Goal: Task Accomplishment & Management: Use online tool/utility

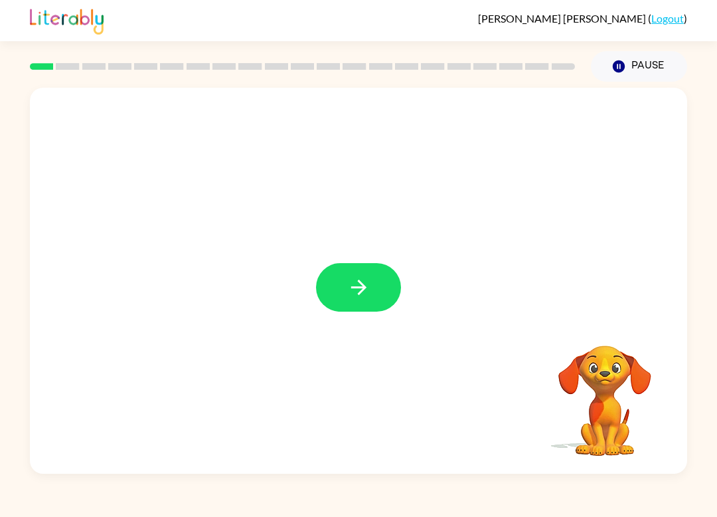
click at [369, 280] on icon "button" at bounding box center [358, 287] width 23 height 23
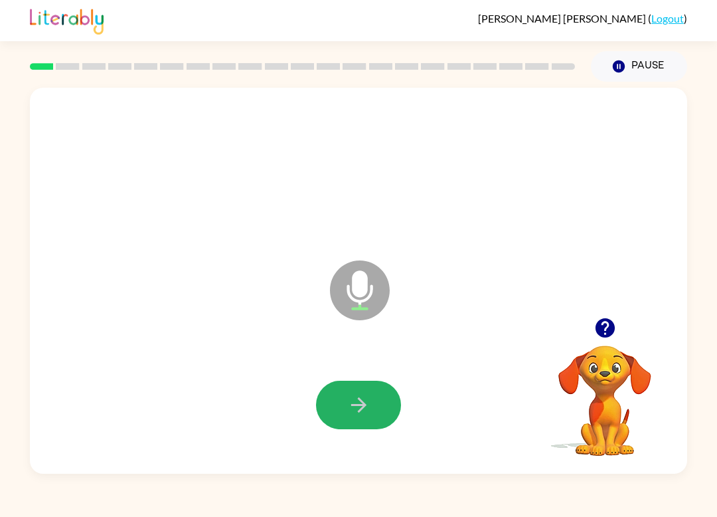
click at [356, 412] on icon "button" at bounding box center [358, 404] width 23 height 23
click at [375, 428] on button "button" at bounding box center [358, 405] width 85 height 48
click at [406, 396] on div at bounding box center [358, 404] width 631 height 111
click at [367, 414] on icon "button" at bounding box center [358, 404] width 23 height 23
click at [350, 414] on icon "button" at bounding box center [358, 404] width 23 height 23
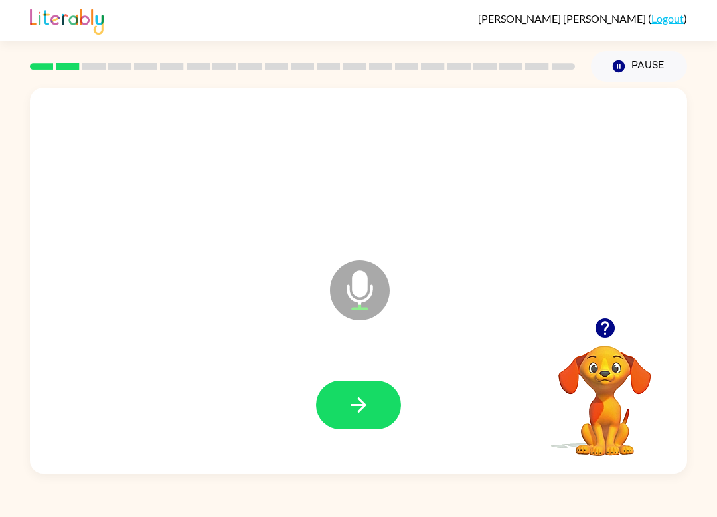
click at [378, 402] on button "button" at bounding box center [358, 405] width 85 height 48
click at [368, 406] on icon "button" at bounding box center [358, 404] width 23 height 23
click at [363, 424] on button "button" at bounding box center [358, 405] width 85 height 48
click at [355, 421] on button "button" at bounding box center [358, 405] width 85 height 48
click at [379, 393] on button "button" at bounding box center [358, 405] width 85 height 48
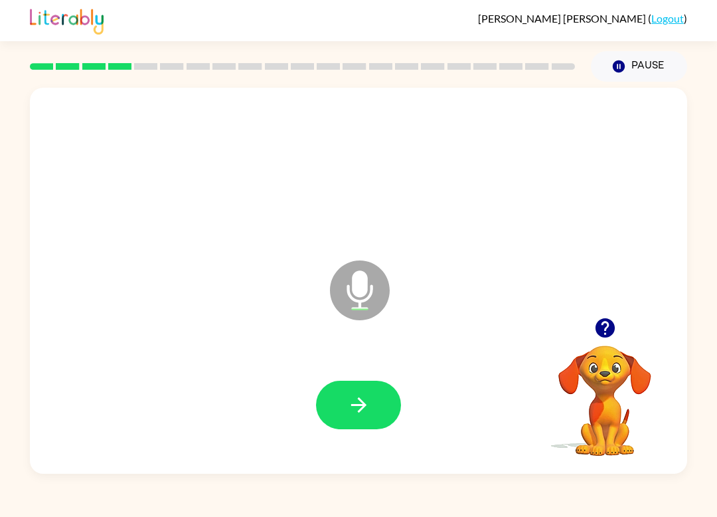
click at [361, 408] on icon "button" at bounding box center [358, 404] width 15 height 15
click at [359, 412] on icon "button" at bounding box center [358, 404] width 15 height 15
click at [380, 442] on div at bounding box center [358, 404] width 631 height 111
click at [373, 401] on button "button" at bounding box center [358, 405] width 85 height 48
click at [359, 421] on button "button" at bounding box center [358, 405] width 85 height 48
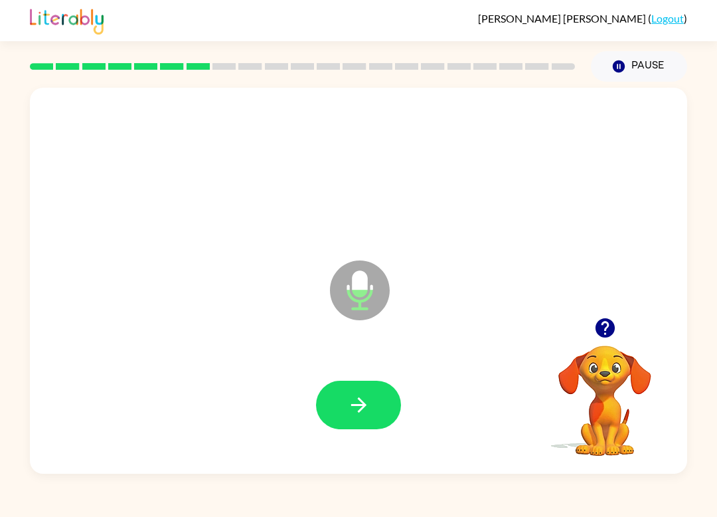
click at [364, 406] on icon "button" at bounding box center [358, 404] width 15 height 15
click at [343, 398] on button "button" at bounding box center [358, 405] width 85 height 48
click at [373, 413] on button "button" at bounding box center [358, 405] width 85 height 48
click at [357, 407] on icon "button" at bounding box center [358, 404] width 23 height 23
click at [339, 397] on button "button" at bounding box center [358, 405] width 85 height 48
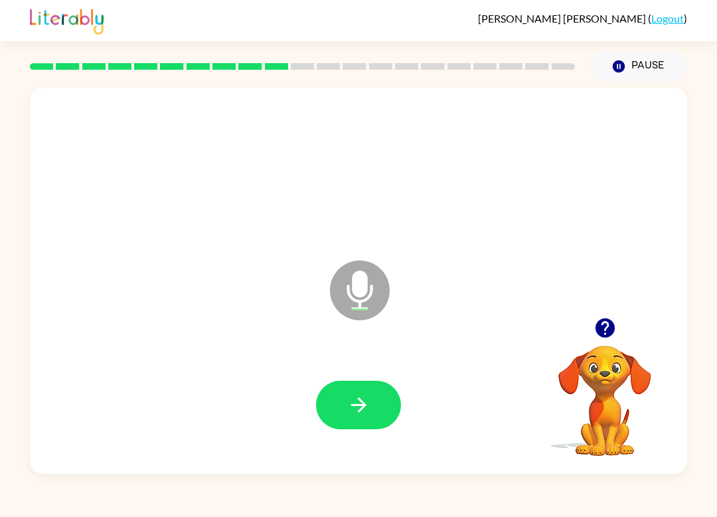
click at [332, 406] on button "button" at bounding box center [358, 405] width 85 height 48
click at [342, 400] on button "button" at bounding box center [358, 405] width 85 height 48
click at [385, 394] on button "button" at bounding box center [358, 405] width 85 height 48
click at [381, 414] on button "button" at bounding box center [358, 405] width 85 height 48
click at [416, 399] on div at bounding box center [358, 404] width 631 height 111
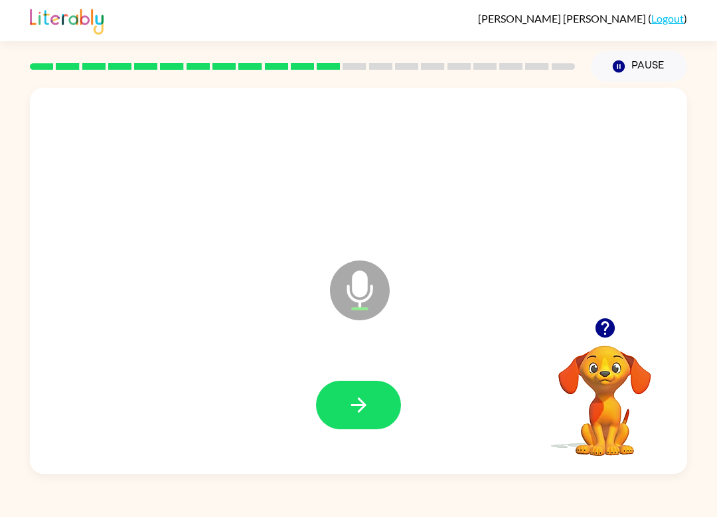
click at [375, 404] on button "button" at bounding box center [358, 405] width 85 height 48
click at [384, 420] on button "button" at bounding box center [358, 405] width 85 height 48
click at [378, 404] on button "button" at bounding box center [358, 405] width 85 height 48
click at [339, 392] on button "button" at bounding box center [358, 405] width 85 height 48
click at [369, 418] on button "button" at bounding box center [358, 405] width 85 height 48
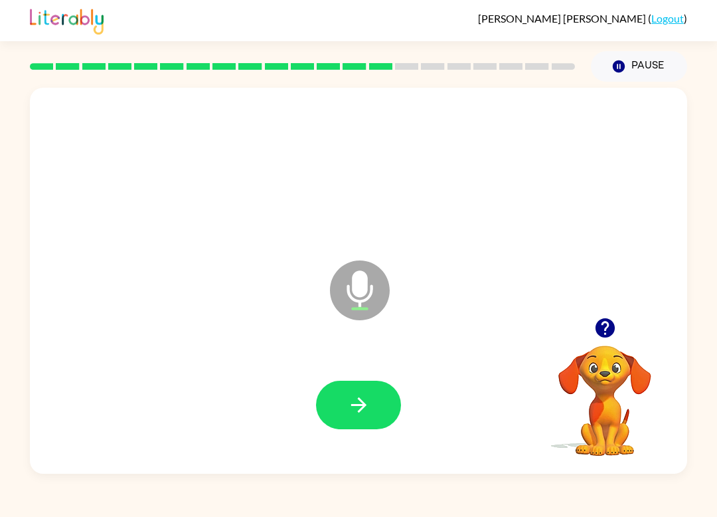
click at [398, 394] on button "button" at bounding box center [358, 405] width 85 height 48
click at [365, 421] on button "button" at bounding box center [358, 405] width 85 height 48
click at [372, 428] on button "button" at bounding box center [358, 405] width 85 height 48
click at [366, 443] on div at bounding box center [358, 404] width 631 height 111
click at [367, 399] on icon "button" at bounding box center [358, 404] width 23 height 23
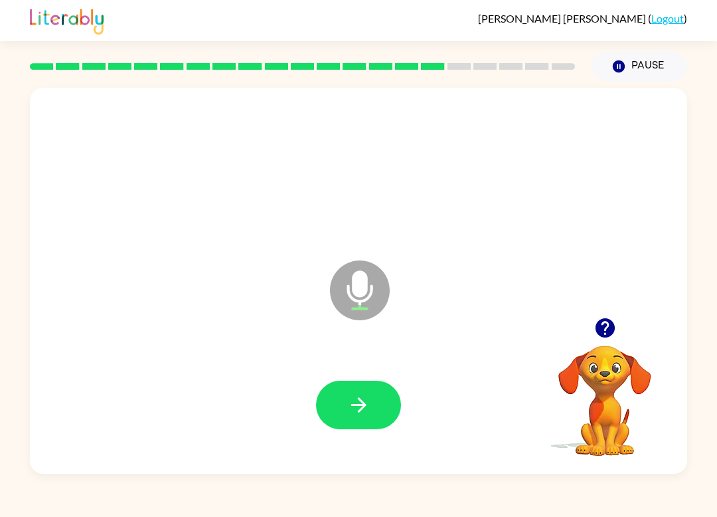
click at [375, 406] on button "button" at bounding box center [358, 405] width 85 height 48
click at [353, 379] on div at bounding box center [358, 404] width 631 height 111
click at [359, 425] on button "button" at bounding box center [358, 405] width 85 height 48
click at [414, 424] on div at bounding box center [358, 404] width 631 height 111
click at [357, 408] on icon "button" at bounding box center [358, 404] width 23 height 23
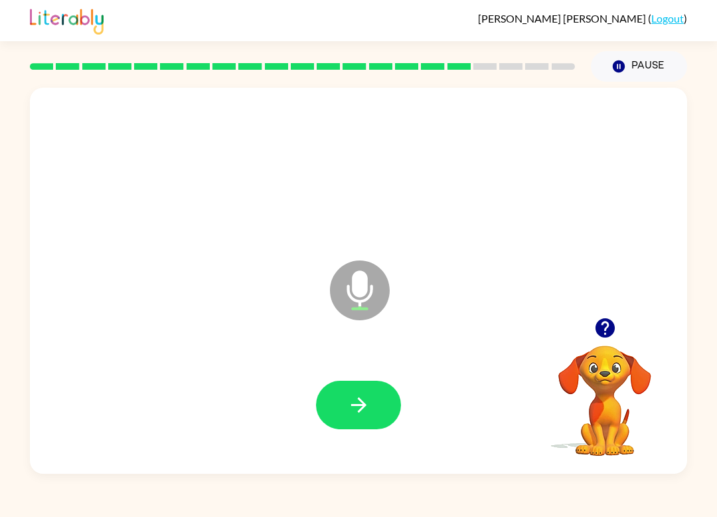
click at [377, 418] on button "button" at bounding box center [358, 405] width 85 height 48
click at [358, 428] on button "button" at bounding box center [358, 405] width 85 height 48
click at [393, 416] on button "button" at bounding box center [358, 405] width 85 height 48
click at [365, 446] on div at bounding box center [358, 404] width 631 height 111
click at [337, 418] on button "button" at bounding box center [358, 405] width 85 height 48
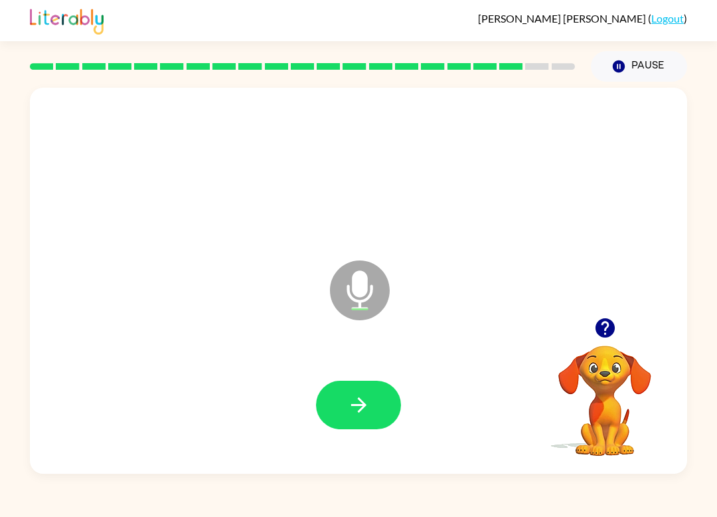
click at [361, 407] on icon "button" at bounding box center [358, 404] width 23 height 23
click at [387, 390] on button "button" at bounding box center [358, 405] width 85 height 48
click at [351, 406] on icon "button" at bounding box center [358, 404] width 23 height 23
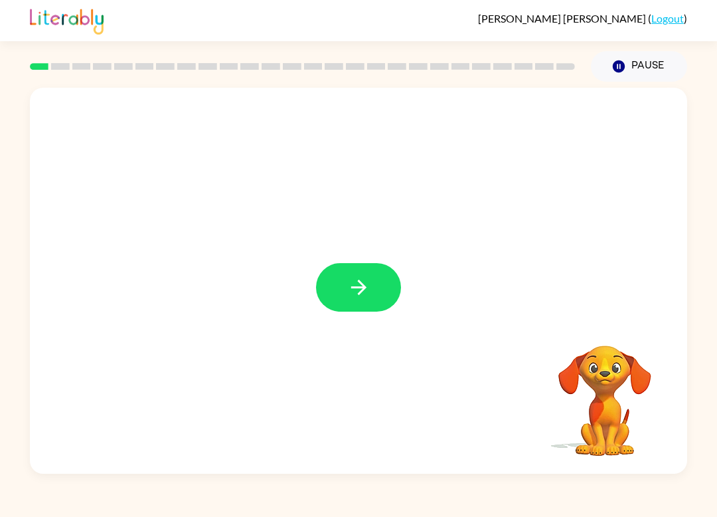
click at [347, 306] on button "button" at bounding box center [358, 287] width 85 height 48
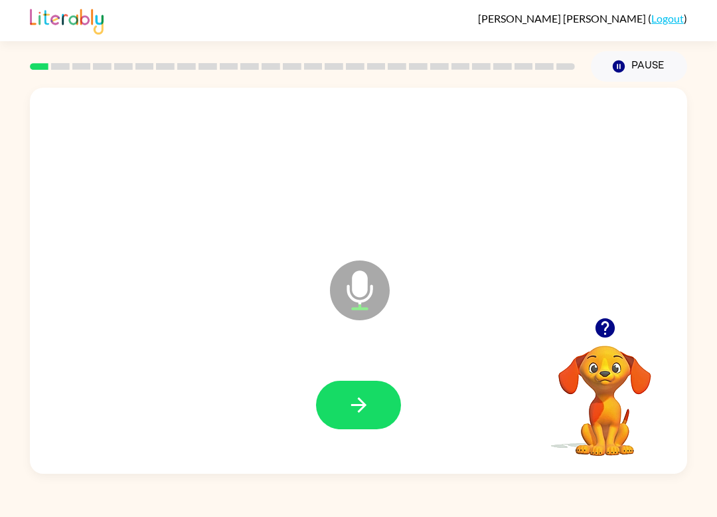
click at [372, 399] on button "button" at bounding box center [358, 405] width 85 height 48
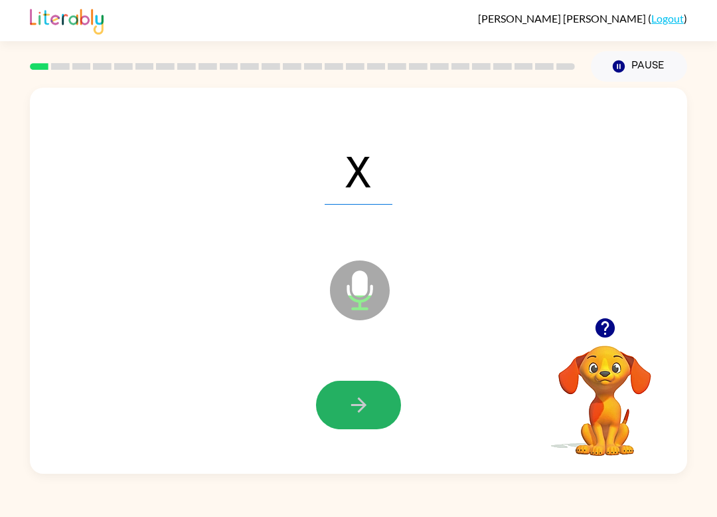
click at [342, 418] on button "button" at bounding box center [358, 405] width 85 height 48
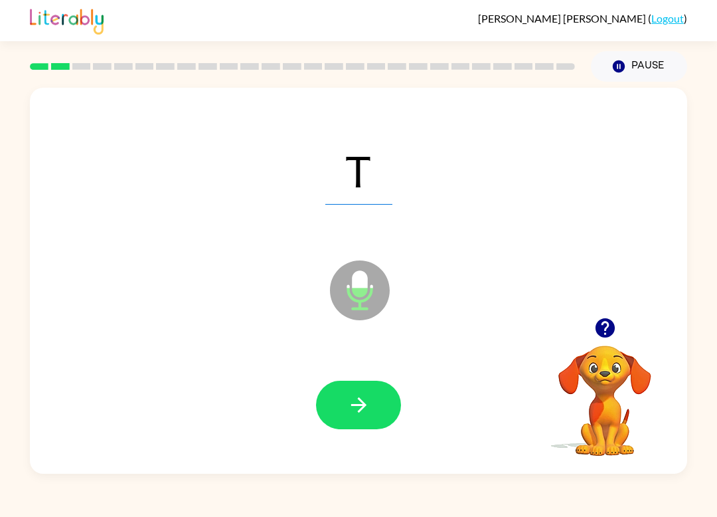
click at [395, 408] on button "button" at bounding box center [358, 405] width 85 height 48
click at [344, 410] on button "button" at bounding box center [358, 405] width 85 height 48
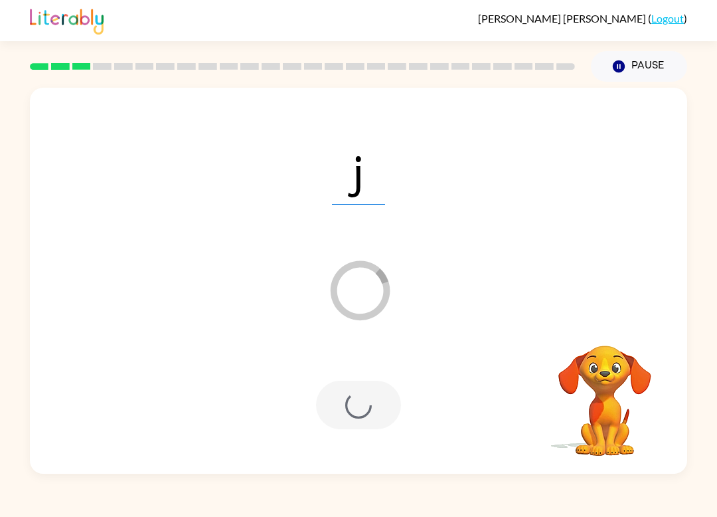
click at [329, 415] on div at bounding box center [358, 405] width 85 height 48
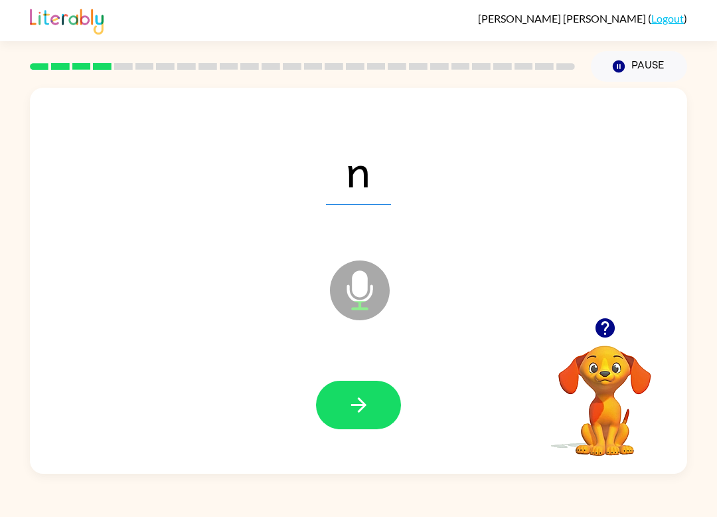
click at [353, 409] on icon "button" at bounding box center [358, 404] width 23 height 23
click at [349, 409] on icon "button" at bounding box center [358, 404] width 23 height 23
click at [379, 426] on button "button" at bounding box center [358, 405] width 85 height 48
click at [369, 411] on icon "button" at bounding box center [358, 404] width 23 height 23
click at [375, 390] on button "button" at bounding box center [358, 405] width 85 height 48
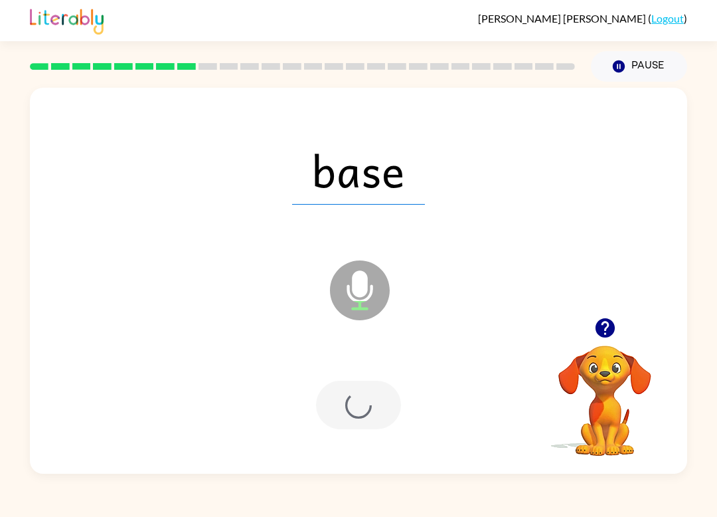
click at [351, 404] on div at bounding box center [358, 405] width 85 height 48
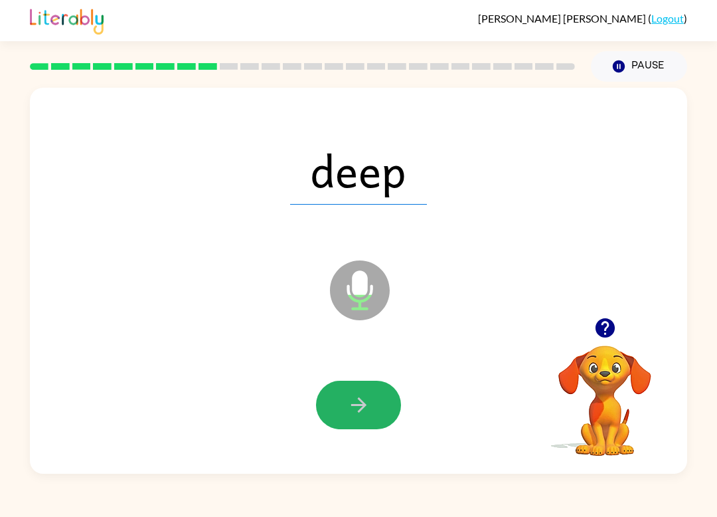
click at [367, 418] on button "button" at bounding box center [358, 405] width 85 height 48
click at [361, 418] on button "button" at bounding box center [358, 405] width 85 height 48
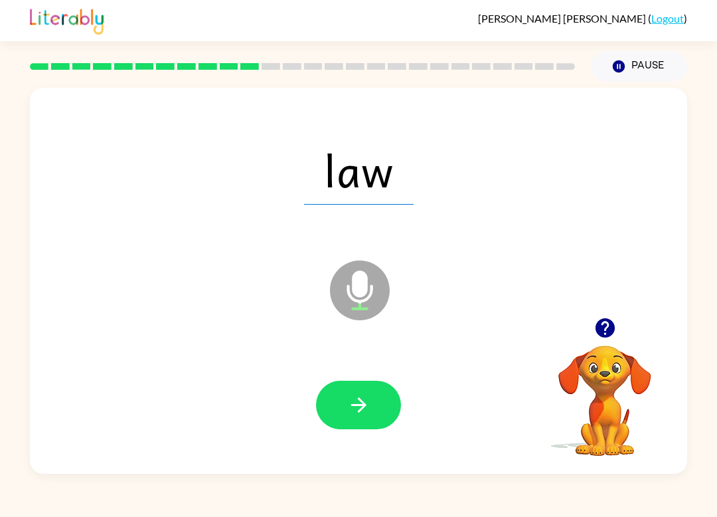
click at [375, 410] on button "button" at bounding box center [358, 405] width 85 height 48
click at [360, 413] on icon "button" at bounding box center [358, 404] width 23 height 23
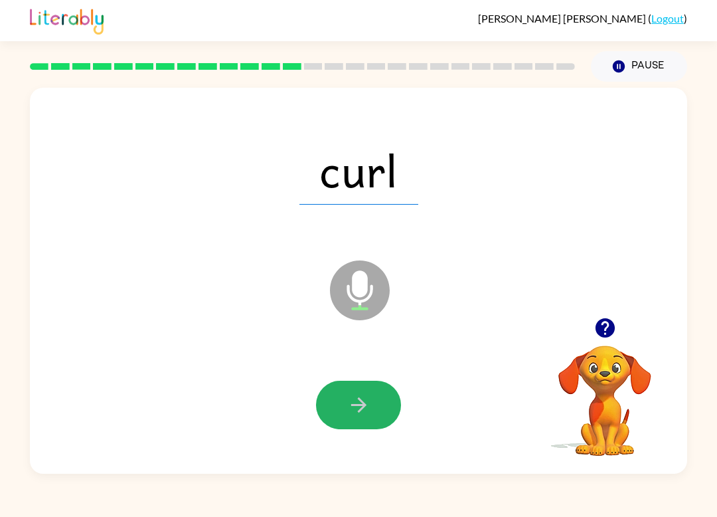
click at [373, 414] on button "button" at bounding box center [358, 405] width 85 height 48
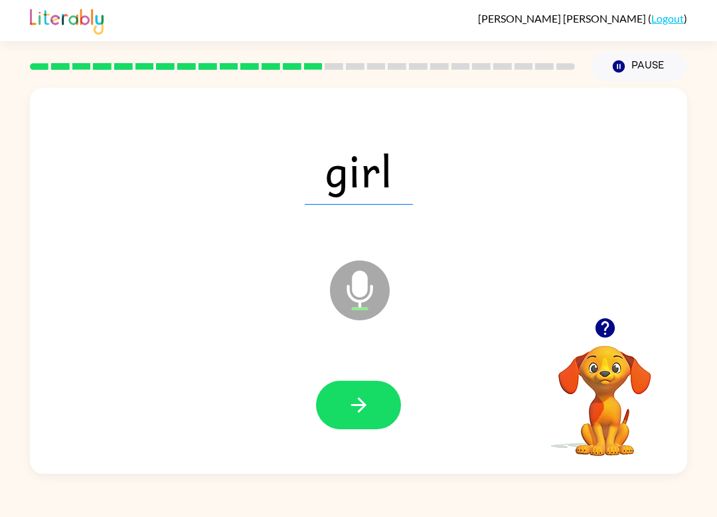
click at [367, 422] on button "button" at bounding box center [358, 405] width 85 height 48
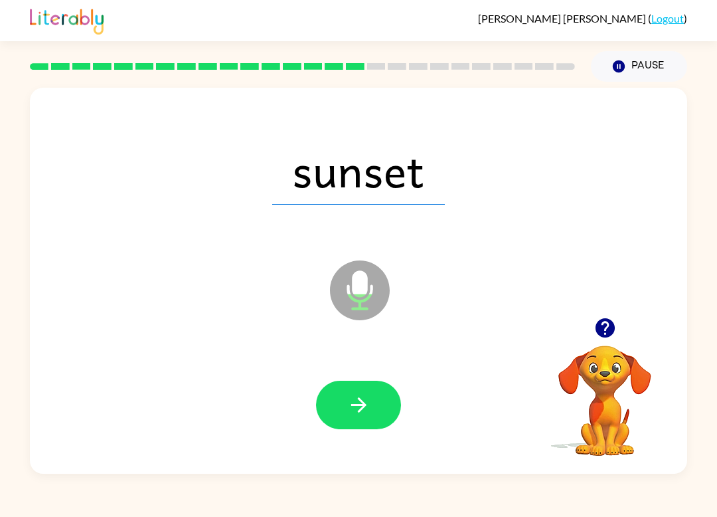
click at [339, 417] on button "button" at bounding box center [358, 405] width 85 height 48
click at [361, 420] on button "button" at bounding box center [358, 405] width 85 height 48
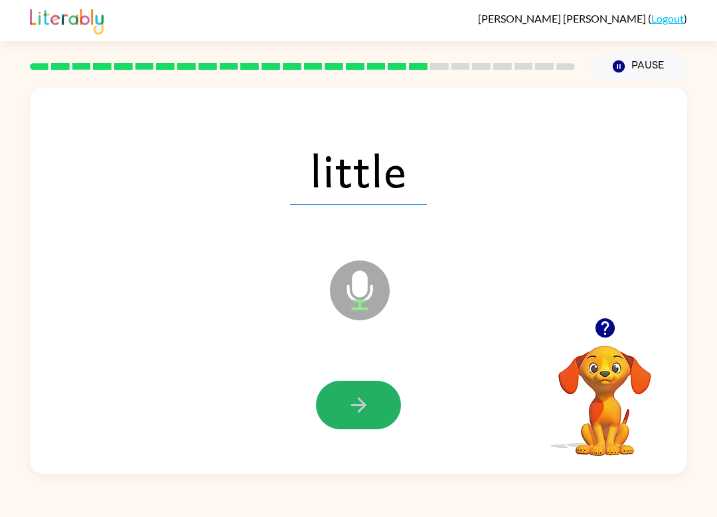
click at [363, 427] on button "button" at bounding box center [358, 405] width 85 height 48
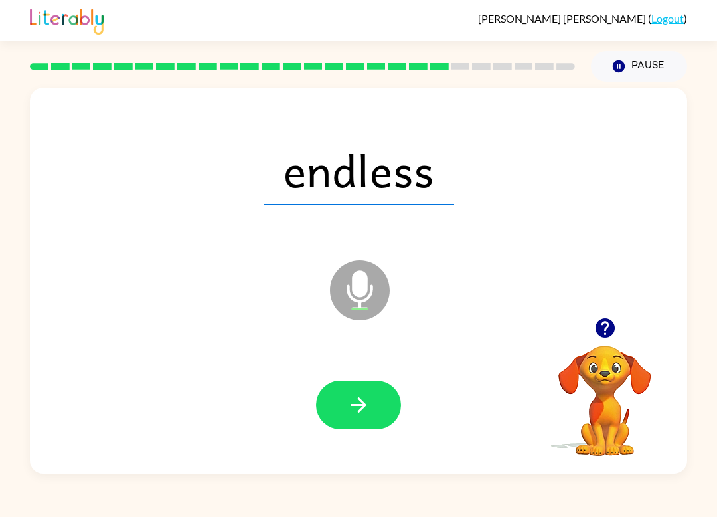
click at [402, 445] on div at bounding box center [358, 404] width 631 height 111
click at [356, 396] on icon "button" at bounding box center [358, 404] width 23 height 23
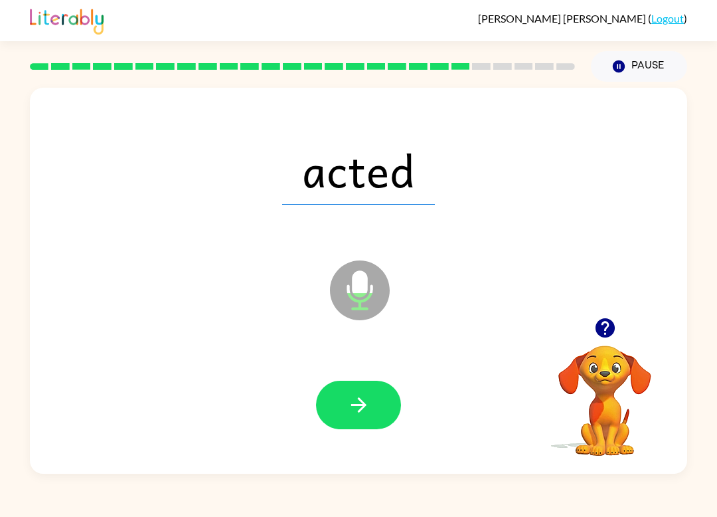
click at [377, 410] on button "button" at bounding box center [358, 405] width 85 height 48
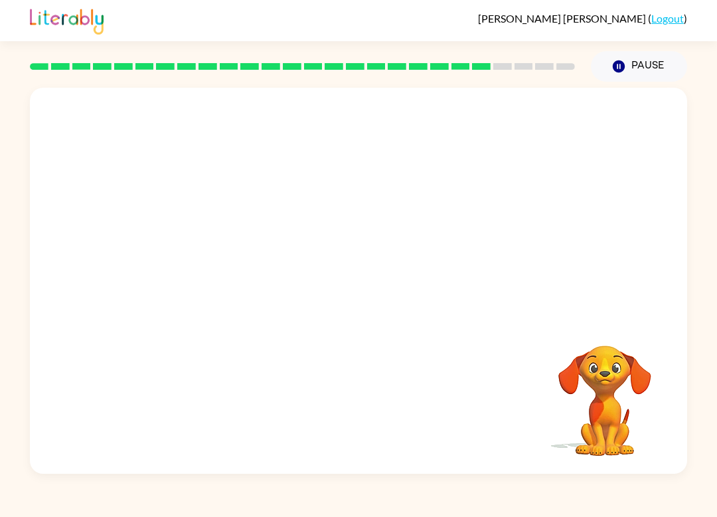
click at [601, 288] on div at bounding box center [359, 203] width 658 height 230
click at [529, 286] on div at bounding box center [359, 203] width 658 height 230
click at [606, 373] on video "Your browser must support playing .mp4 files to use Literably. Please try using…" at bounding box center [605, 391] width 133 height 133
click at [601, 395] on video "Your browser must support playing .mp4 files to use Literably. Please try using…" at bounding box center [605, 391] width 133 height 133
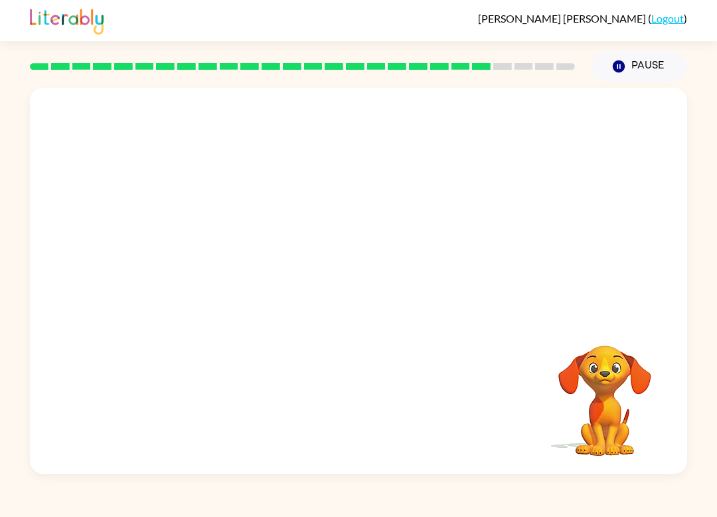
click at [601, 395] on video "Your browser must support playing .mp4 files to use Literably. Please try using…" at bounding box center [605, 391] width 133 height 133
click at [577, 425] on video "Your browser must support playing .mp4 files to use Literably. Please try using…" at bounding box center [605, 391] width 133 height 133
click at [609, 387] on video "Your browser must support playing .mp4 files to use Literably. Please try using…" at bounding box center [605, 391] width 133 height 133
click at [608, 386] on video "Your browser must support playing .mp4 files to use Literably. Please try using…" at bounding box center [605, 391] width 133 height 133
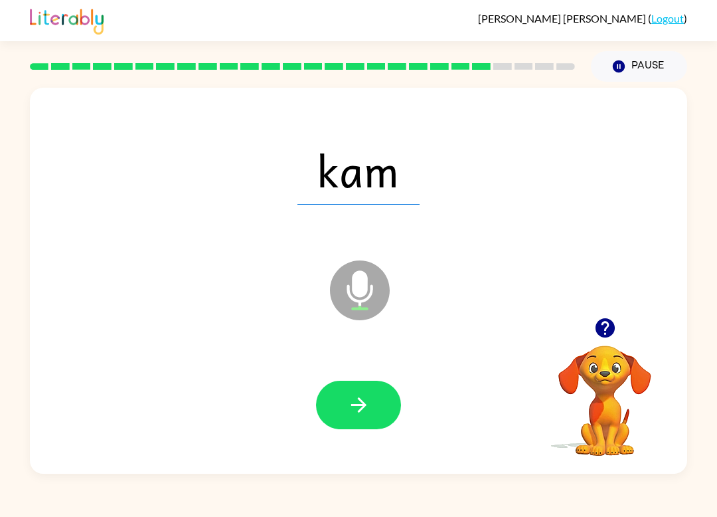
click at [382, 410] on button "button" at bounding box center [358, 405] width 85 height 48
click at [365, 425] on button "button" at bounding box center [358, 405] width 85 height 48
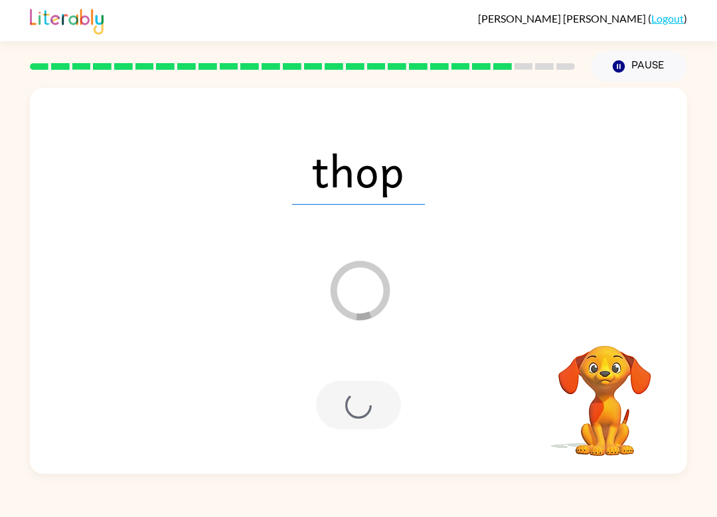
click at [359, 405] on div at bounding box center [358, 405] width 85 height 48
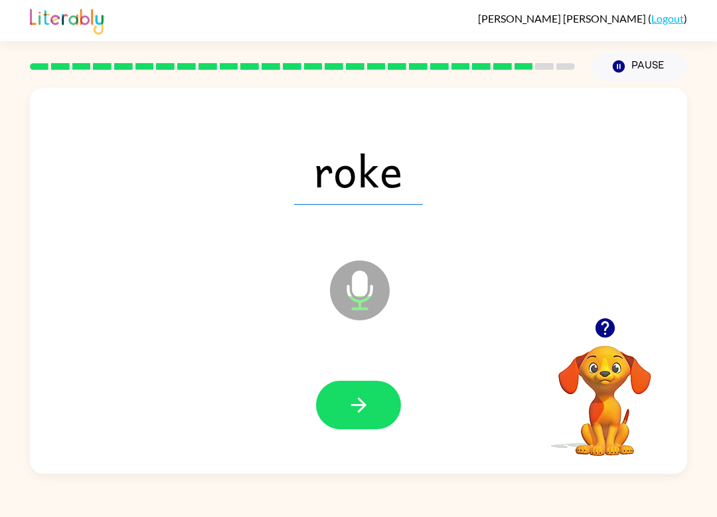
click at [384, 393] on button "button" at bounding box center [358, 405] width 85 height 48
click at [389, 412] on button "button" at bounding box center [358, 405] width 85 height 48
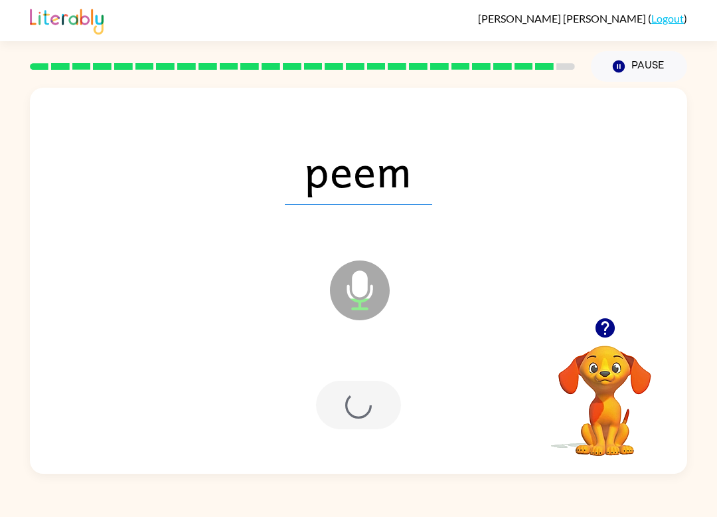
click at [389, 411] on div at bounding box center [358, 405] width 85 height 48
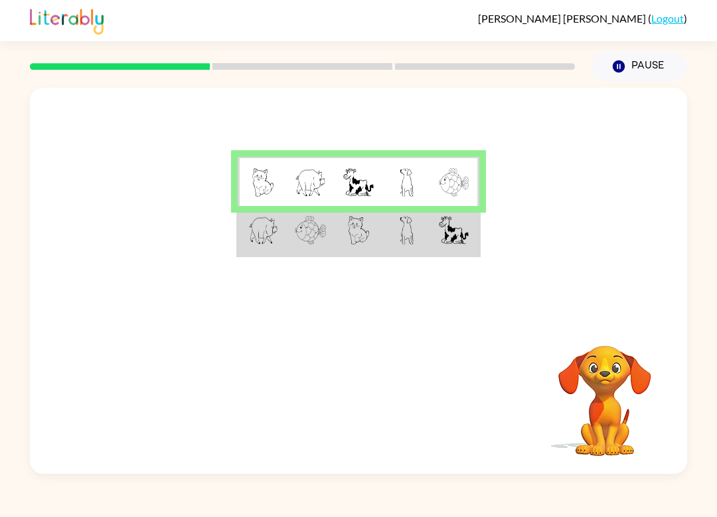
click at [459, 250] on td at bounding box center [455, 231] width 48 height 50
click at [335, 236] on td at bounding box center [359, 231] width 48 height 50
click at [273, 230] on img at bounding box center [263, 230] width 30 height 29
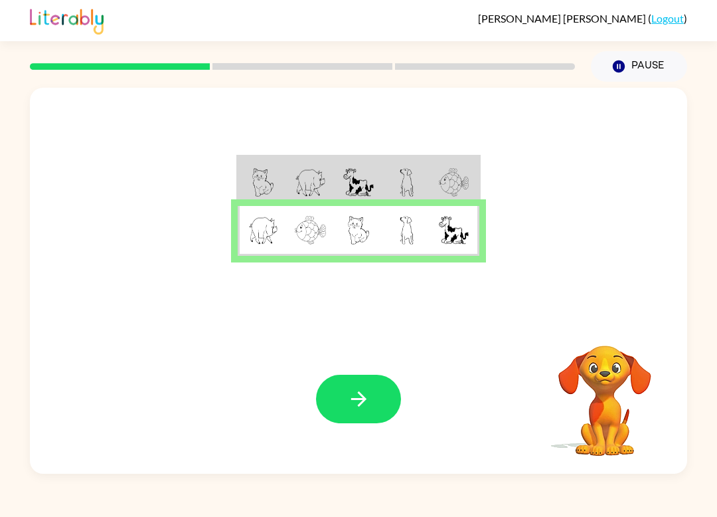
click at [368, 420] on button "button" at bounding box center [358, 399] width 85 height 48
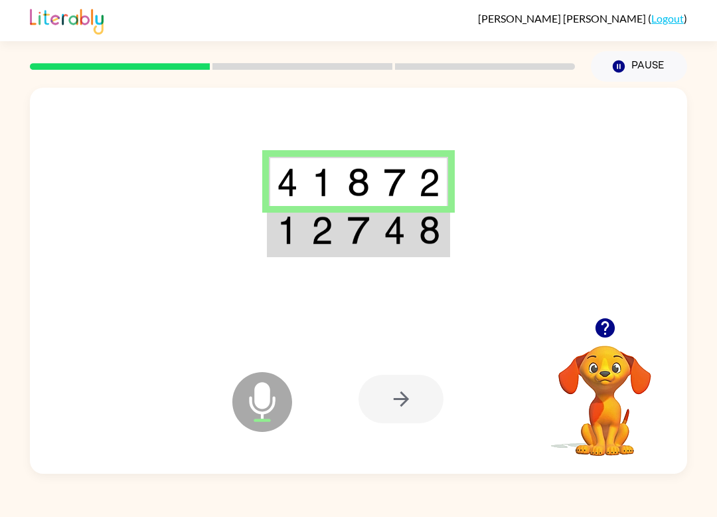
click at [407, 403] on div at bounding box center [401, 399] width 85 height 48
click at [409, 381] on div at bounding box center [401, 399] width 85 height 48
click at [411, 416] on div at bounding box center [401, 399] width 85 height 48
click at [408, 394] on div at bounding box center [401, 399] width 85 height 48
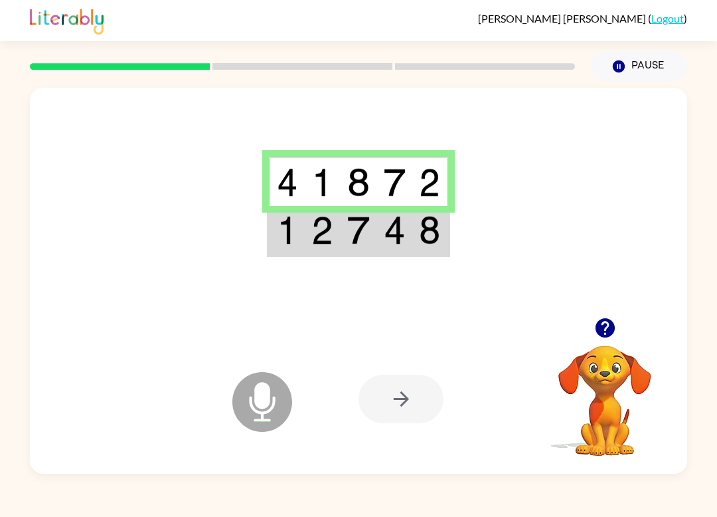
click at [408, 393] on div at bounding box center [401, 399] width 85 height 48
click at [425, 406] on div at bounding box center [401, 399] width 85 height 48
click at [424, 406] on div at bounding box center [401, 399] width 85 height 48
click at [595, 331] on icon "button" at bounding box center [605, 327] width 23 height 23
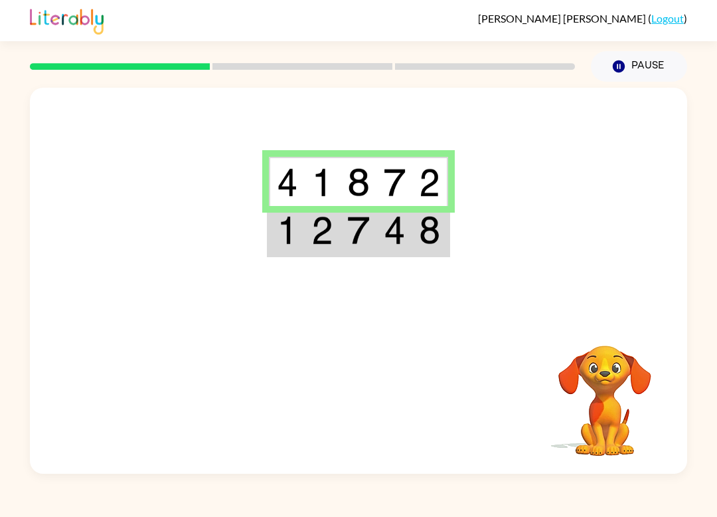
click at [608, 369] on video "Your browser must support playing .mp4 files to use Literably. Please try using…" at bounding box center [605, 391] width 133 height 133
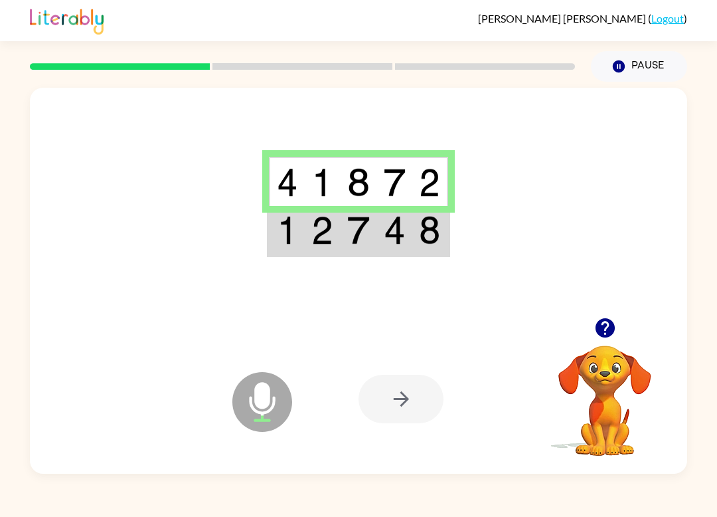
click at [420, 395] on div at bounding box center [401, 399] width 85 height 48
click at [400, 374] on icon "Microphone The Microphone is here when it is your turn to talk" at bounding box center [328, 419] width 199 height 100
click at [327, 224] on img at bounding box center [323, 230] width 22 height 29
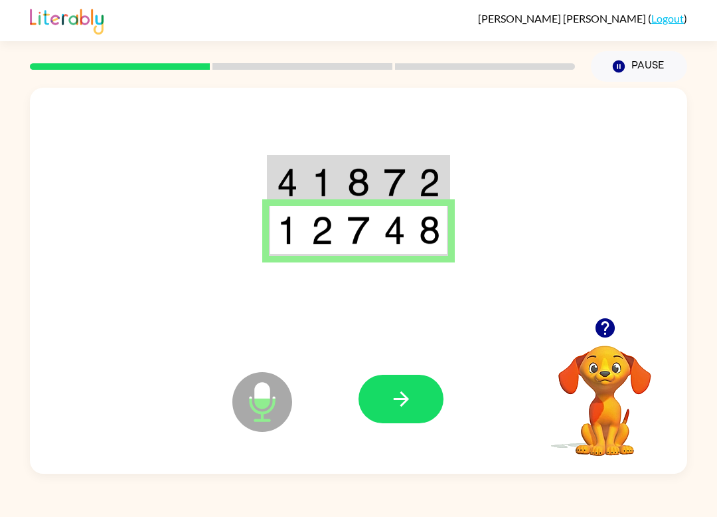
click at [423, 388] on button "button" at bounding box center [401, 399] width 85 height 48
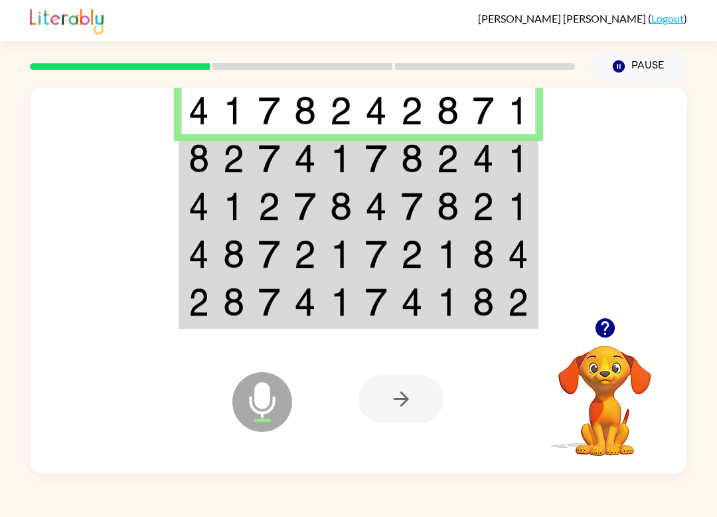
click at [500, 157] on td at bounding box center [484, 158] width 36 height 48
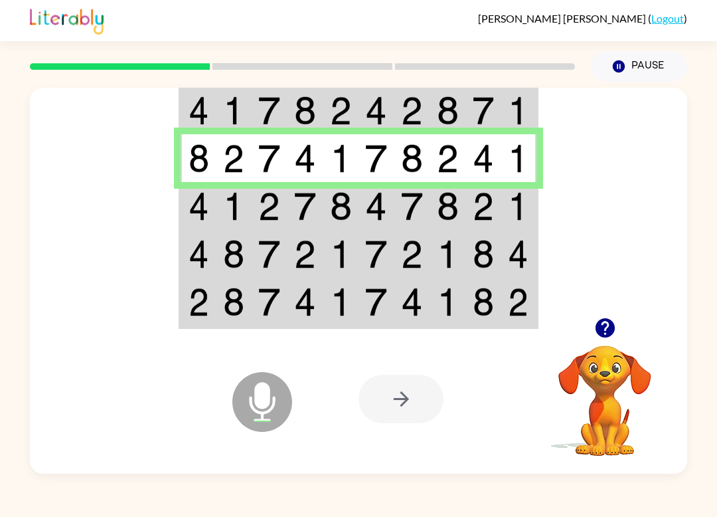
click at [469, 222] on td at bounding box center [484, 206] width 36 height 48
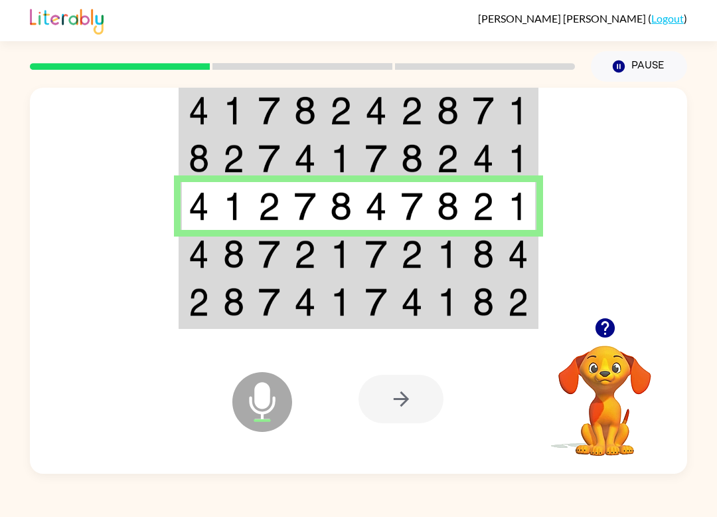
click at [362, 240] on td at bounding box center [377, 254] width 36 height 48
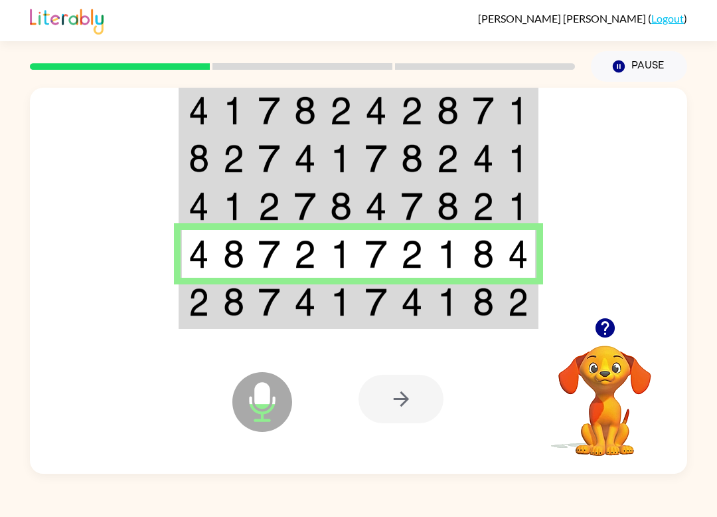
click at [393, 286] on td at bounding box center [377, 303] width 36 height 50
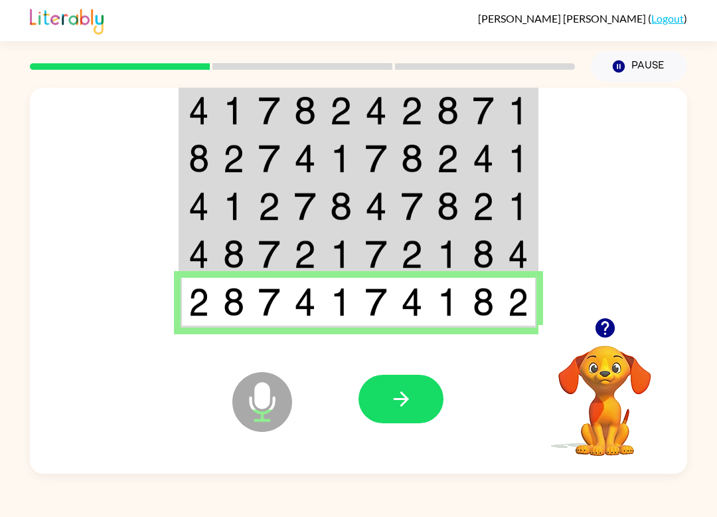
click at [418, 388] on button "button" at bounding box center [401, 399] width 85 height 48
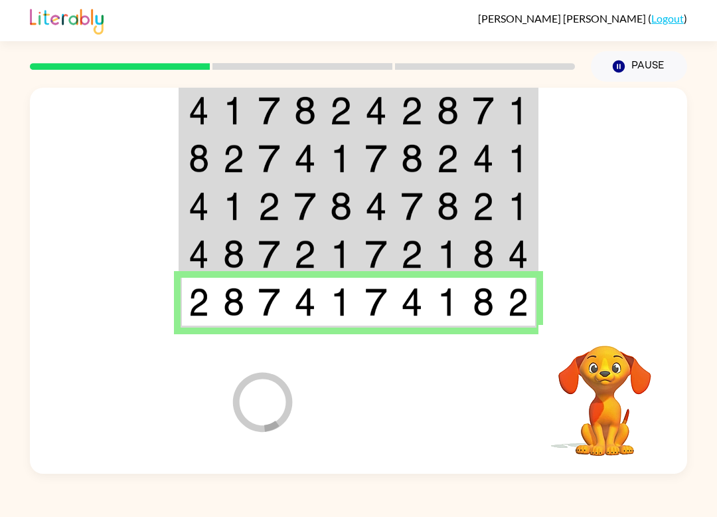
click at [447, 399] on div at bounding box center [457, 398] width 196 height 149
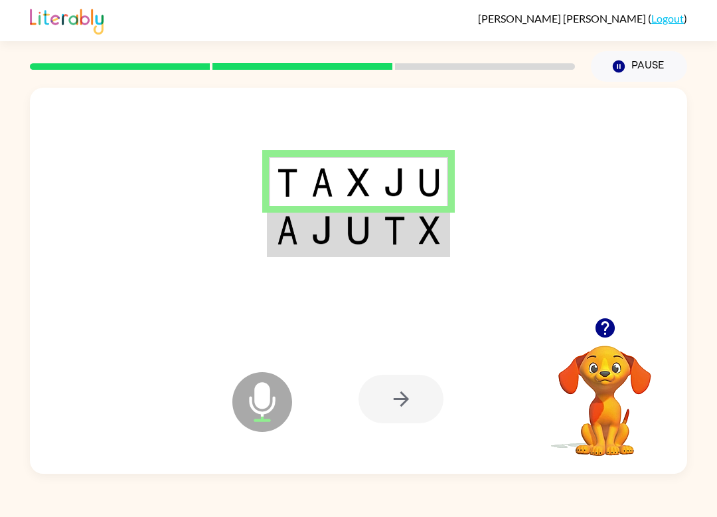
click at [413, 391] on div at bounding box center [401, 399] width 85 height 48
click at [416, 402] on div at bounding box center [401, 399] width 85 height 48
click at [408, 234] on td at bounding box center [395, 231] width 36 height 50
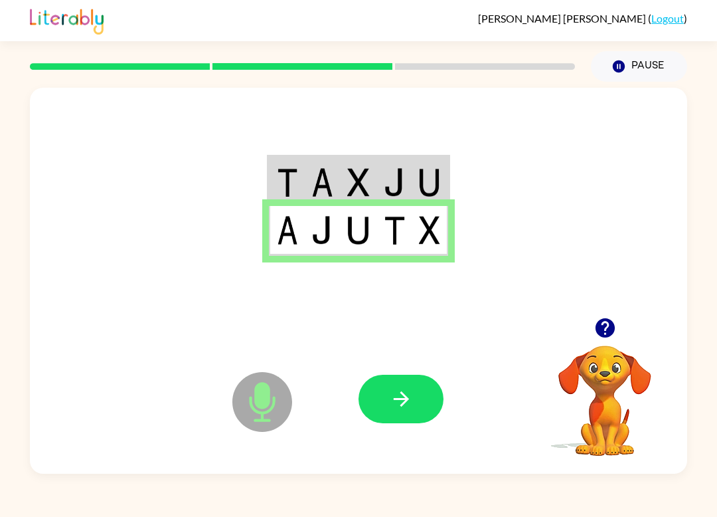
click at [427, 422] on button "button" at bounding box center [401, 399] width 85 height 48
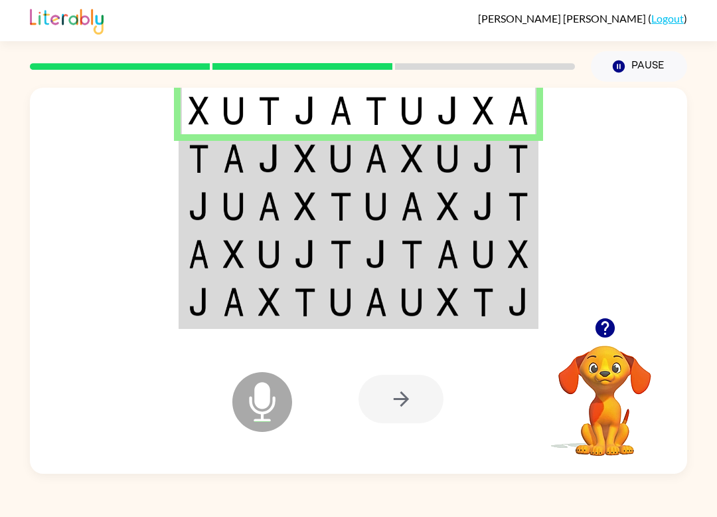
click at [351, 151] on img at bounding box center [341, 158] width 22 height 29
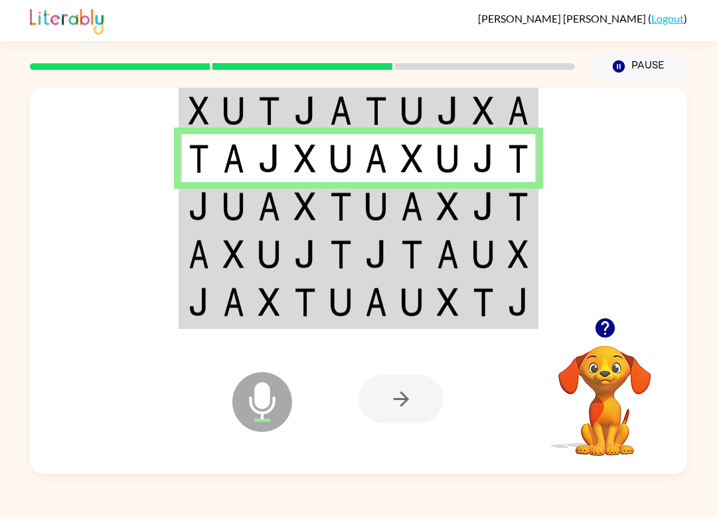
click at [496, 221] on td at bounding box center [484, 206] width 36 height 48
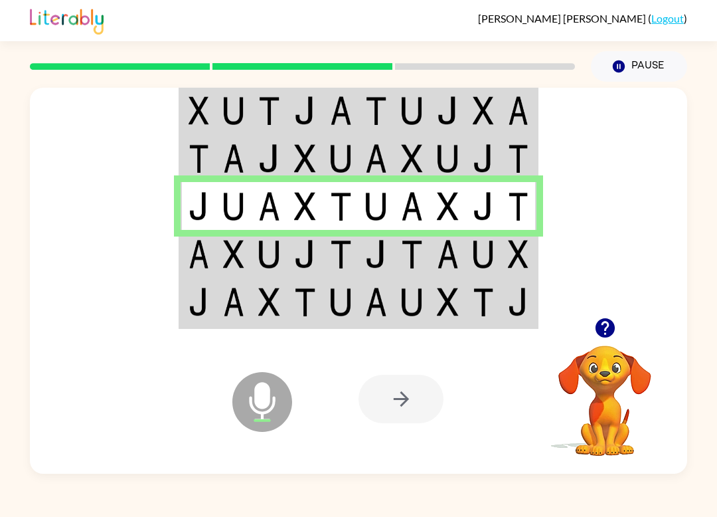
click at [276, 264] on img at bounding box center [269, 254] width 22 height 29
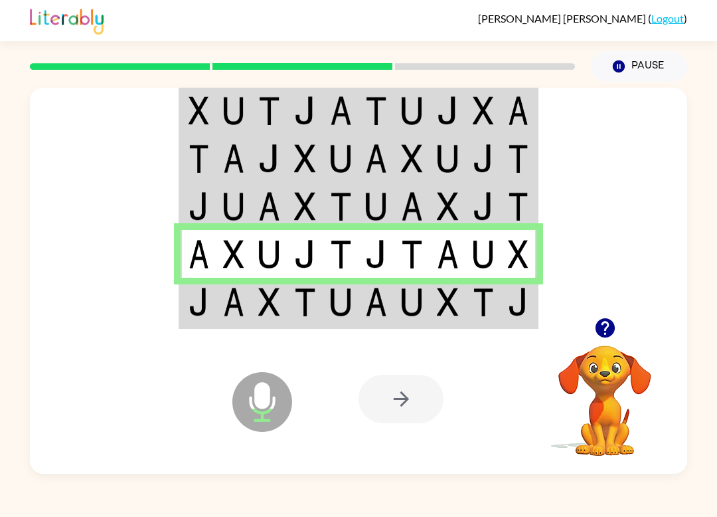
click at [221, 311] on td at bounding box center [234, 303] width 36 height 50
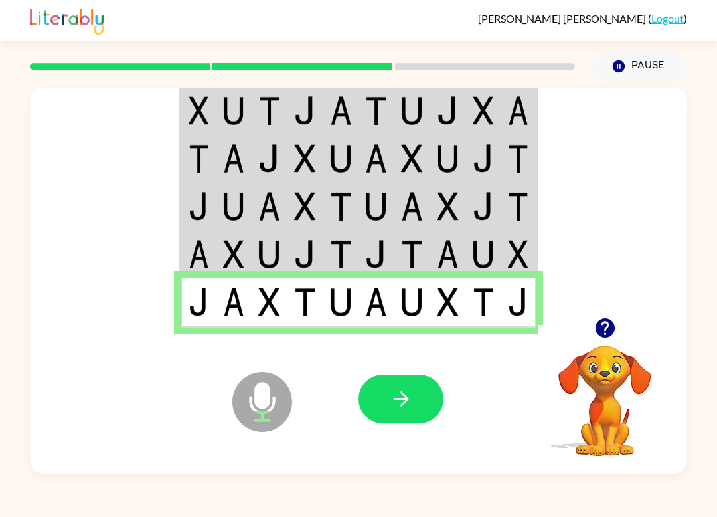
click at [253, 317] on td at bounding box center [270, 303] width 36 height 50
click at [414, 404] on button "button" at bounding box center [401, 399] width 85 height 48
